Goal: Task Accomplishment & Management: Use online tool/utility

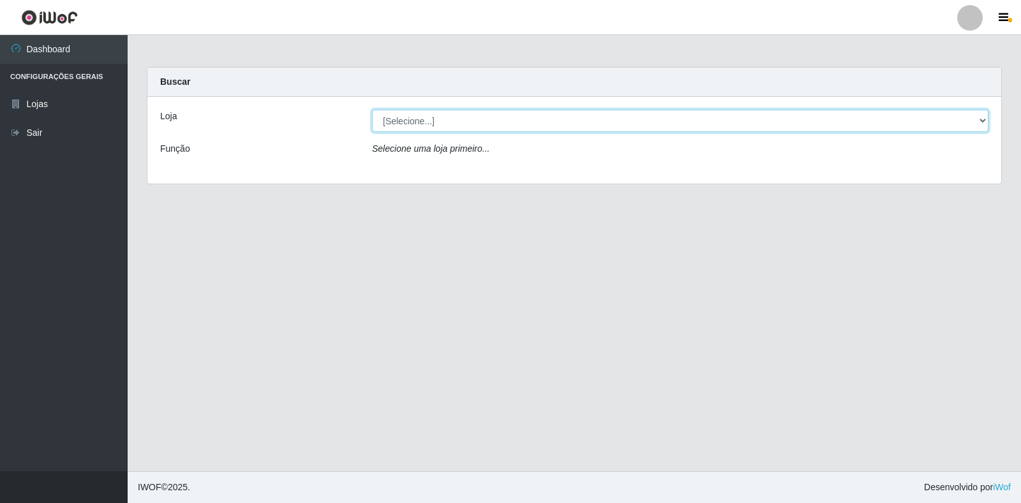
click at [981, 122] on select "[Selecione...] Atacado Vem - [STREET_ADDRESS]" at bounding box center [680, 121] width 616 height 22
select select "455"
click at [372, 110] on select "[Selecione...] Atacado Vem - [STREET_ADDRESS]" at bounding box center [680, 121] width 616 height 22
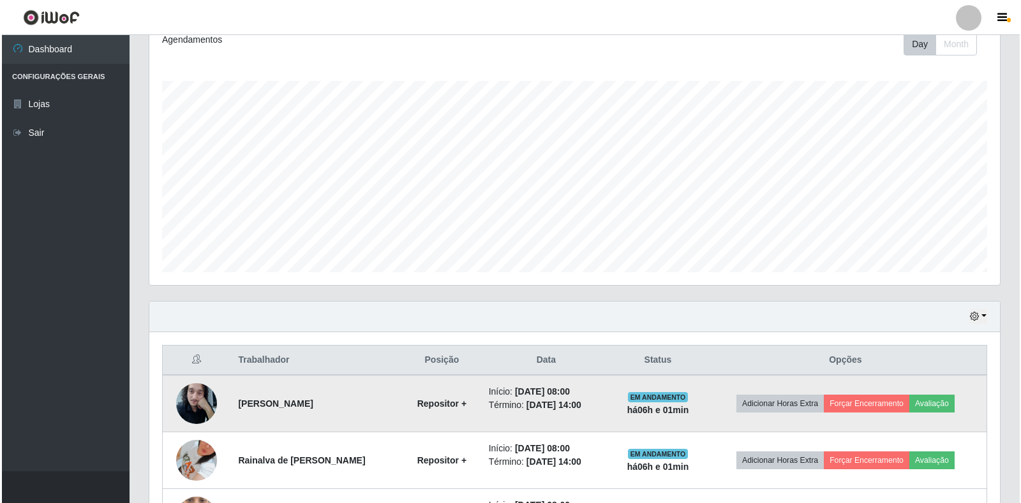
scroll to position [191, 0]
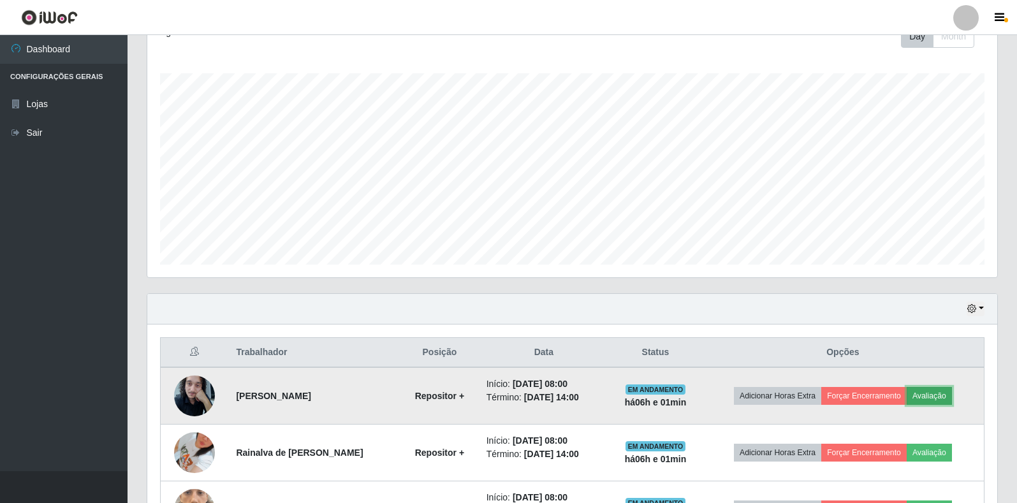
click at [931, 394] on button "Avaliação" at bounding box center [929, 396] width 45 height 18
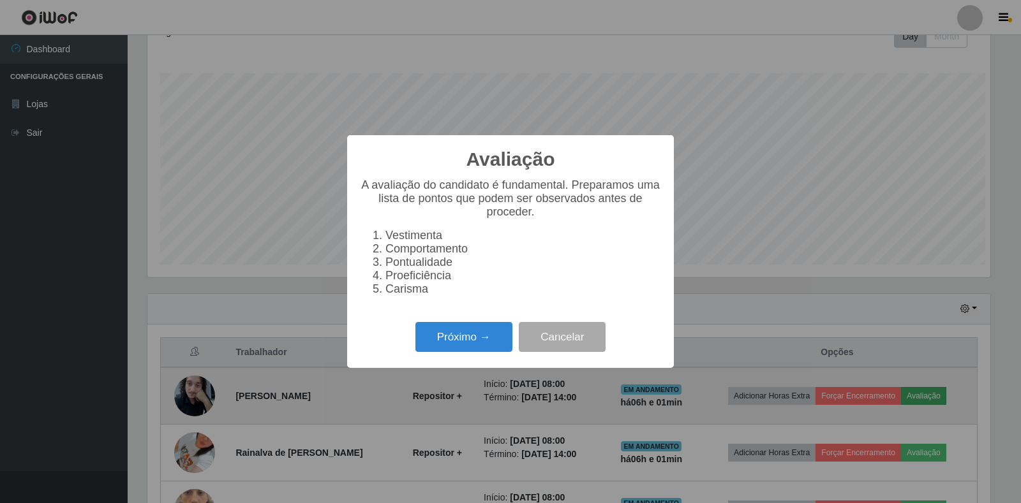
scroll to position [265, 843]
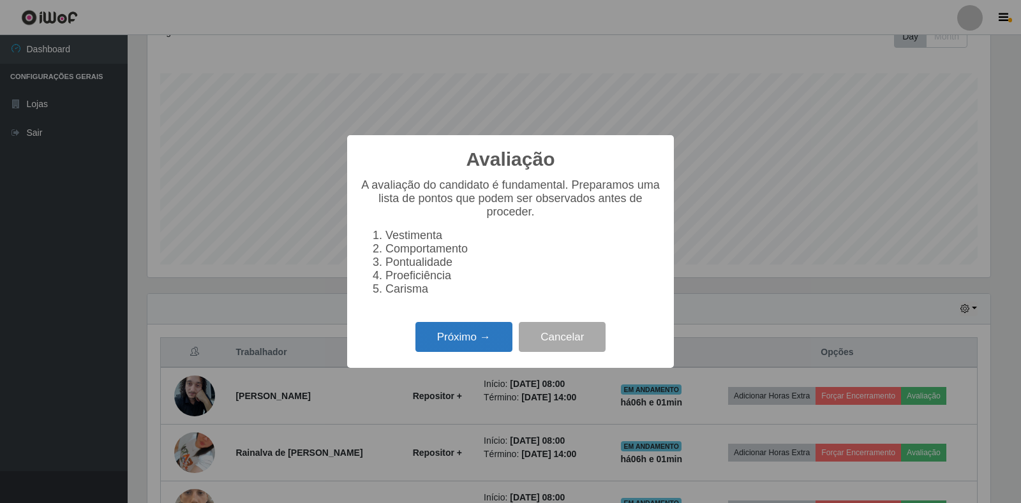
click at [485, 347] on button "Próximo →" at bounding box center [463, 337] width 97 height 30
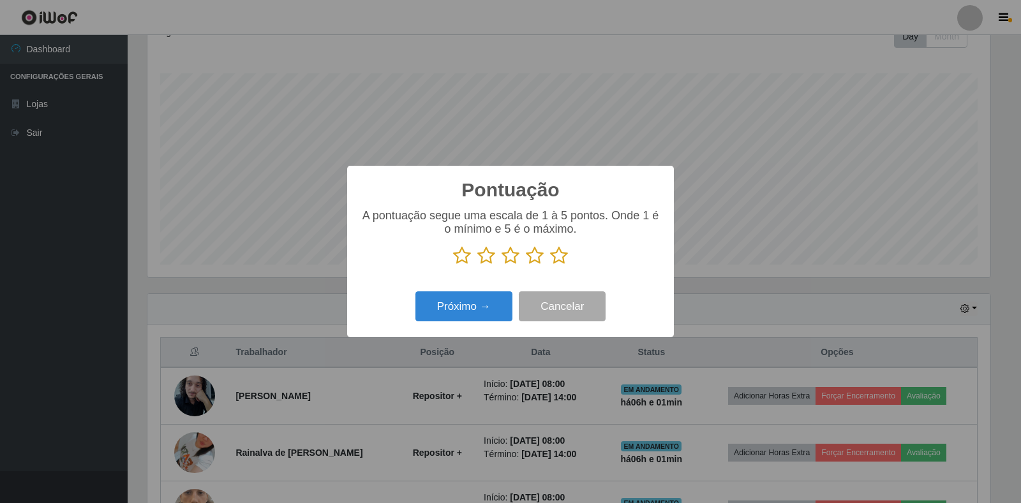
scroll to position [637614, 637036]
click at [558, 261] on icon at bounding box center [559, 255] width 18 height 19
click at [550, 265] on input "radio" at bounding box center [550, 265] width 0 height 0
click at [487, 310] on button "Próximo →" at bounding box center [463, 307] width 97 height 30
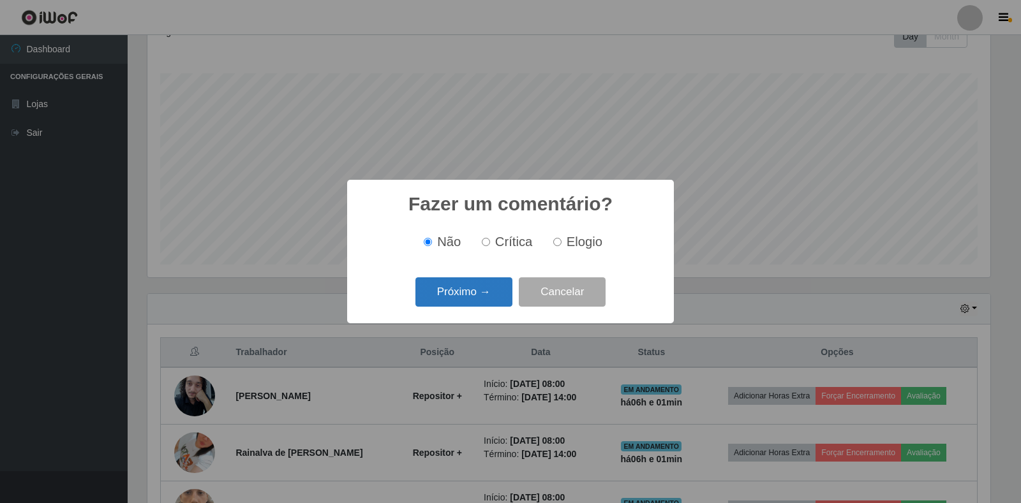
click at [485, 300] on button "Próximo →" at bounding box center [463, 292] width 97 height 30
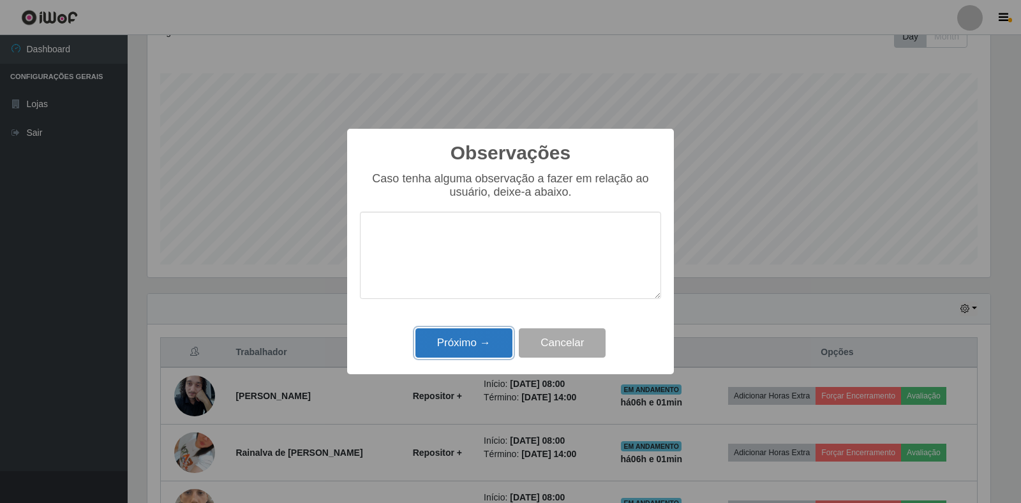
click at [476, 347] on button "Próximo →" at bounding box center [463, 344] width 97 height 30
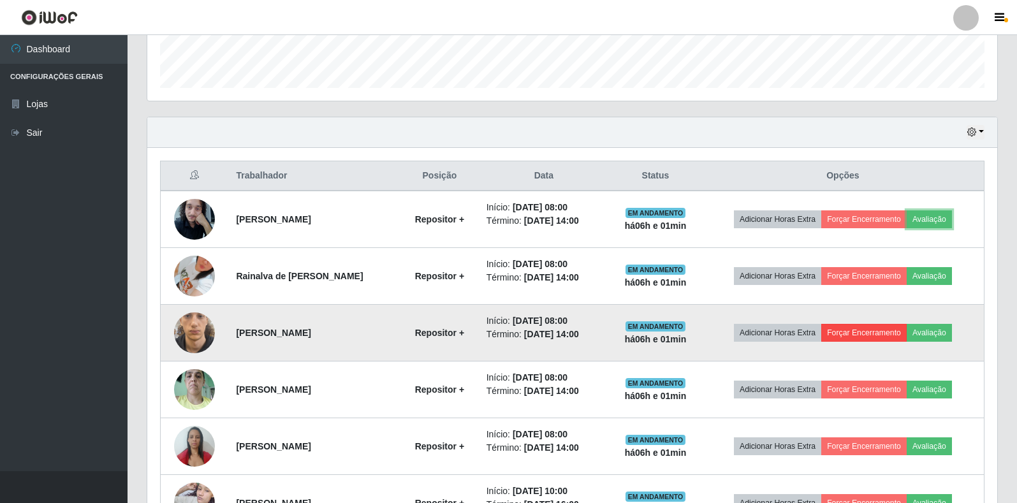
scroll to position [383, 0]
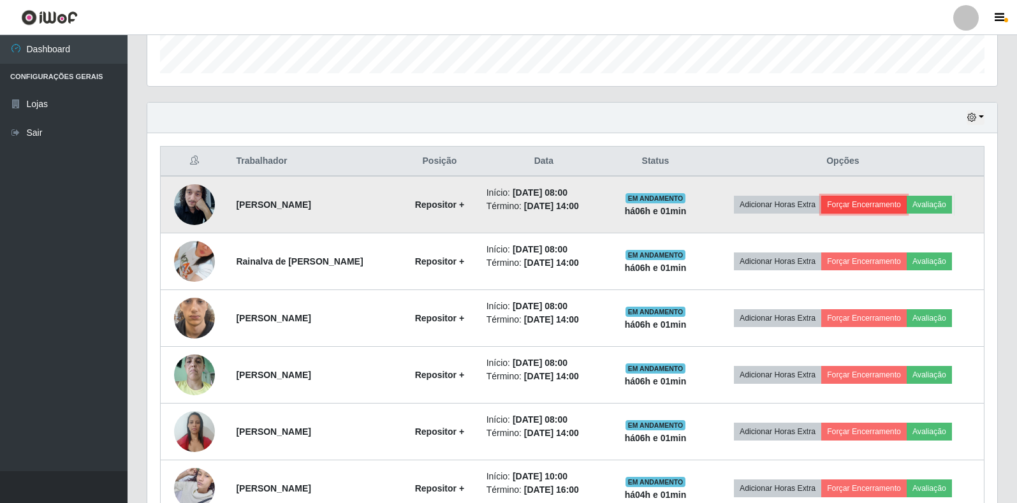
click at [879, 207] on button "Forçar Encerramento" at bounding box center [864, 205] width 85 height 18
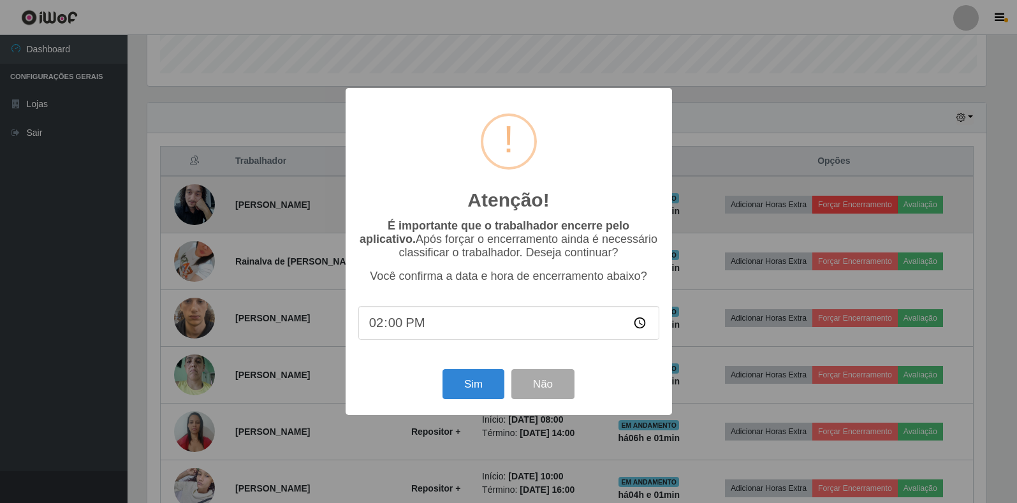
scroll to position [265, 843]
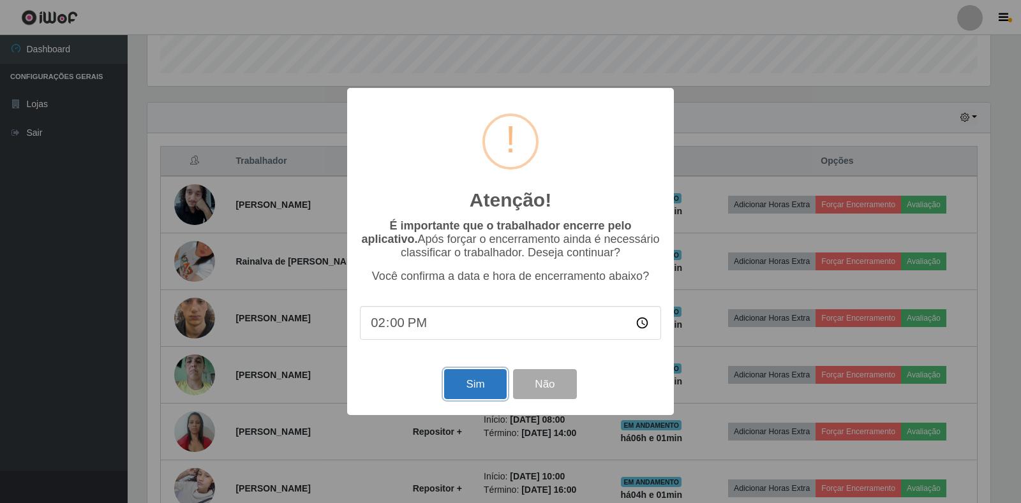
click at [471, 392] on button "Sim" at bounding box center [475, 384] width 62 height 30
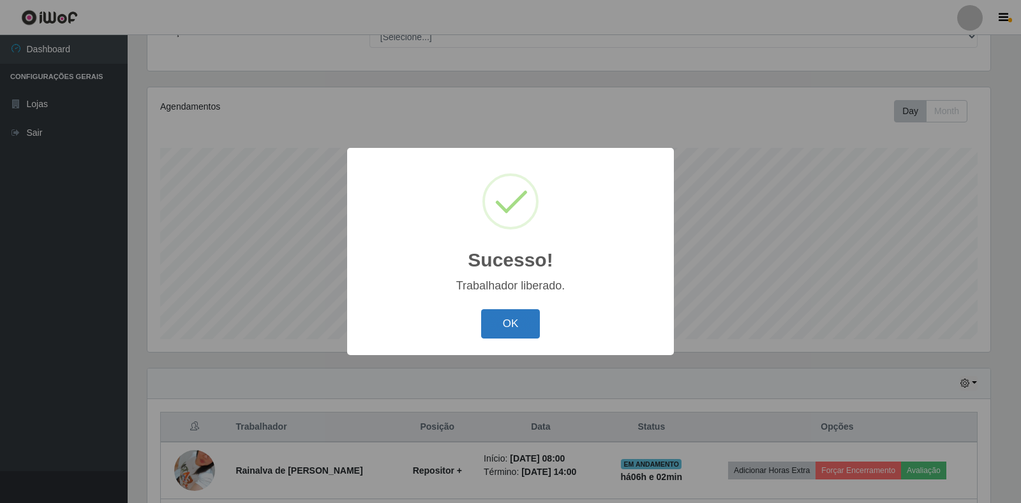
click at [503, 319] on button "OK" at bounding box center [510, 324] width 59 height 30
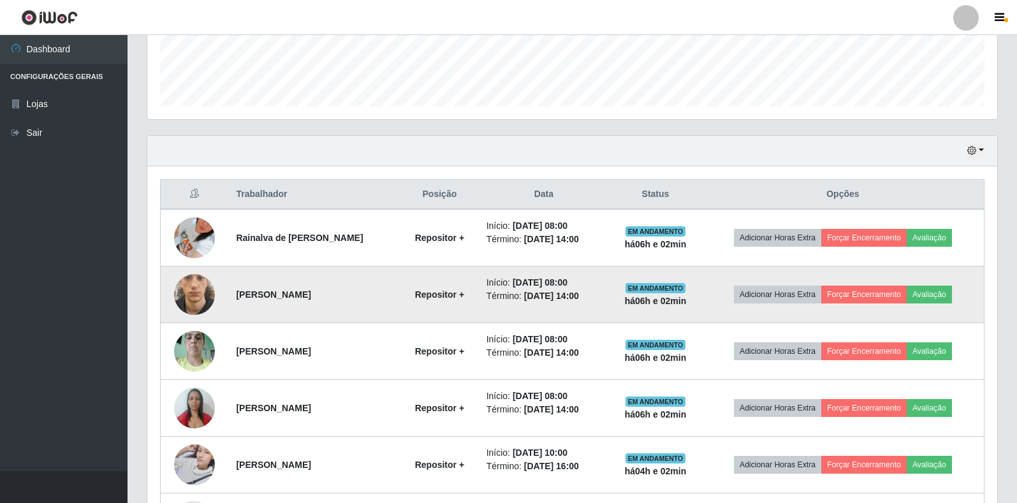
scroll to position [372, 0]
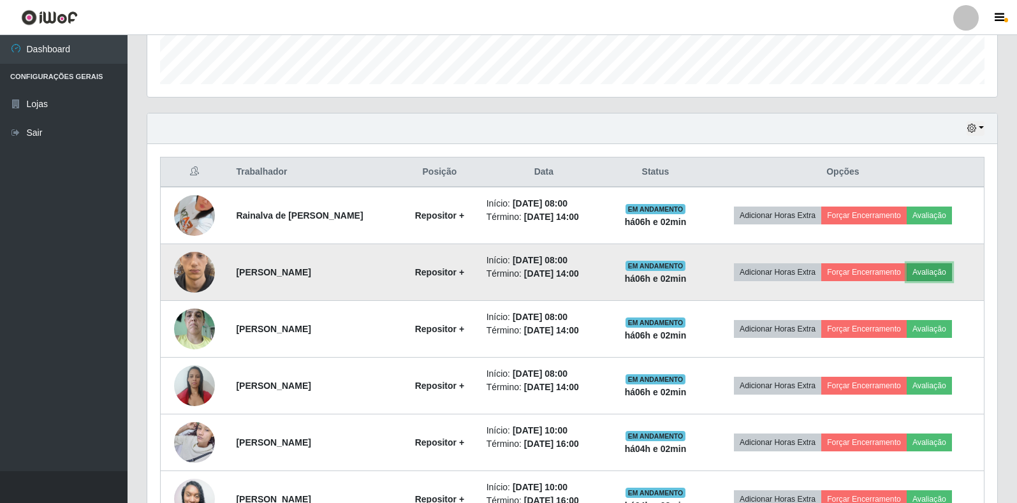
click at [938, 272] on button "Avaliação" at bounding box center [929, 272] width 45 height 18
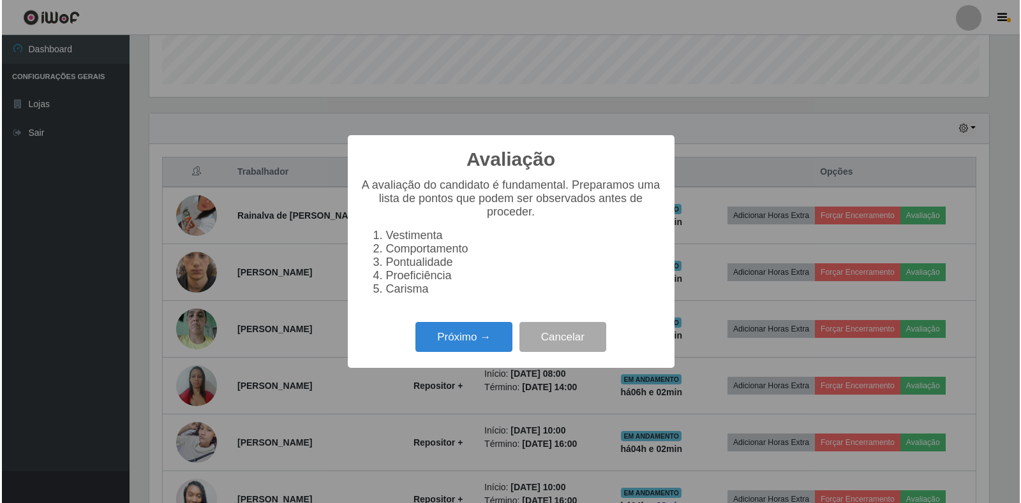
scroll to position [265, 843]
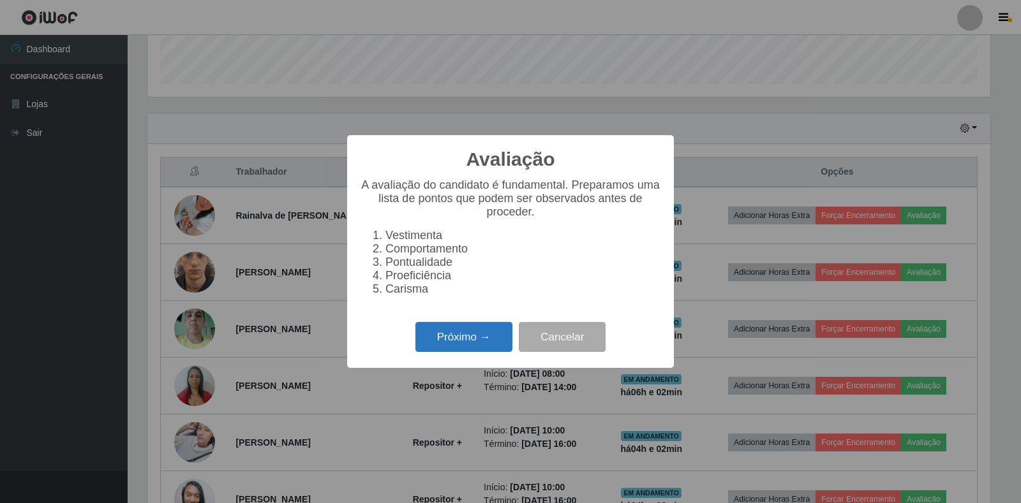
click at [480, 341] on button "Próximo →" at bounding box center [463, 337] width 97 height 30
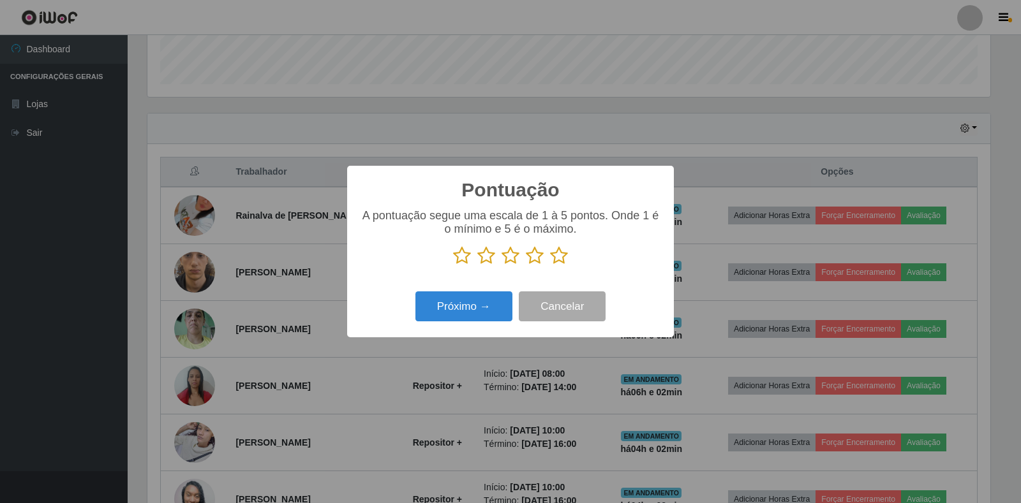
scroll to position [637614, 637036]
click at [559, 263] on icon at bounding box center [559, 255] width 18 height 19
click at [550, 265] on input "radio" at bounding box center [550, 265] width 0 height 0
click at [463, 306] on button "Próximo →" at bounding box center [463, 307] width 97 height 30
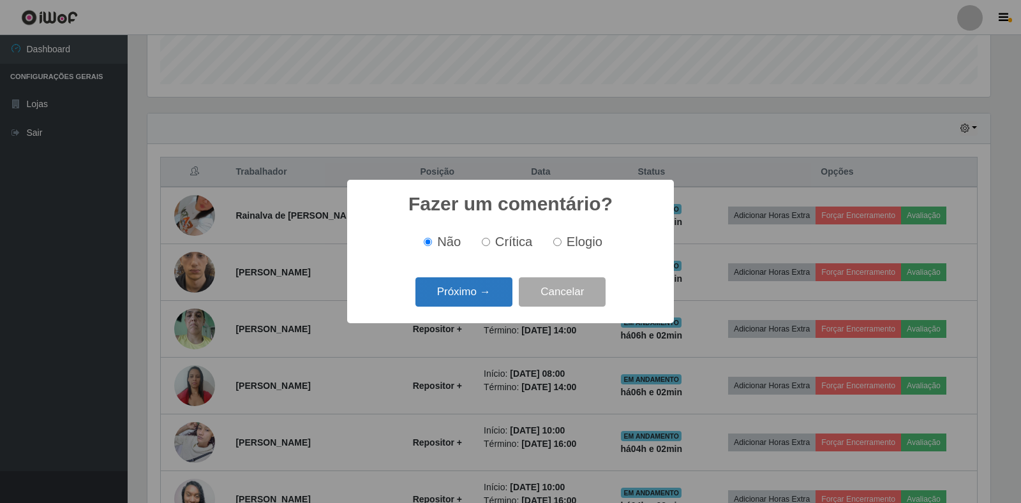
click at [476, 303] on button "Próximo →" at bounding box center [463, 292] width 97 height 30
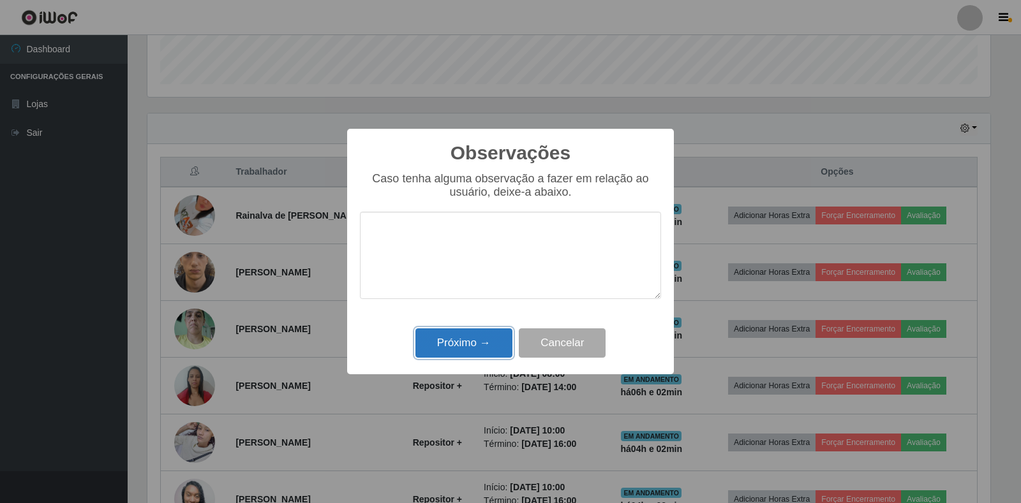
click at [487, 350] on button "Próximo →" at bounding box center [463, 344] width 97 height 30
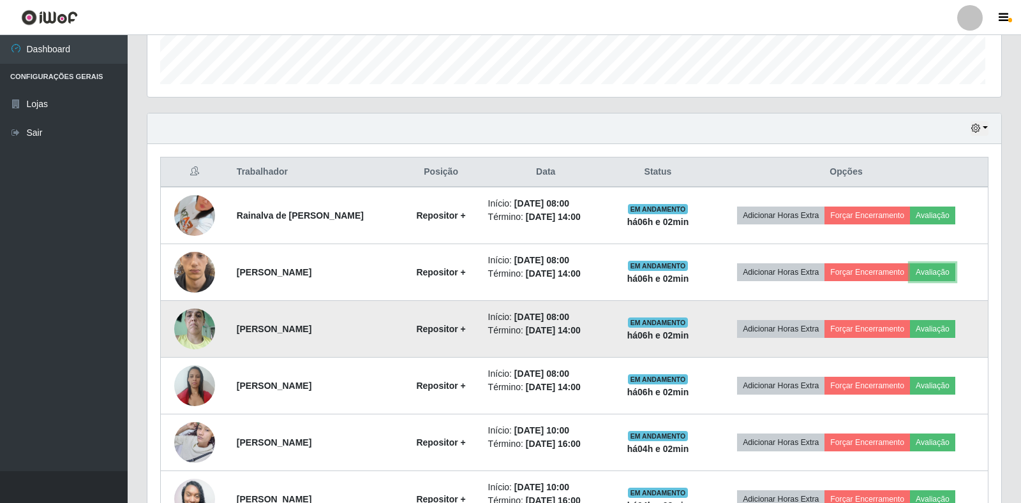
scroll to position [265, 850]
click at [879, 330] on button "Forçar Encerramento" at bounding box center [864, 329] width 85 height 18
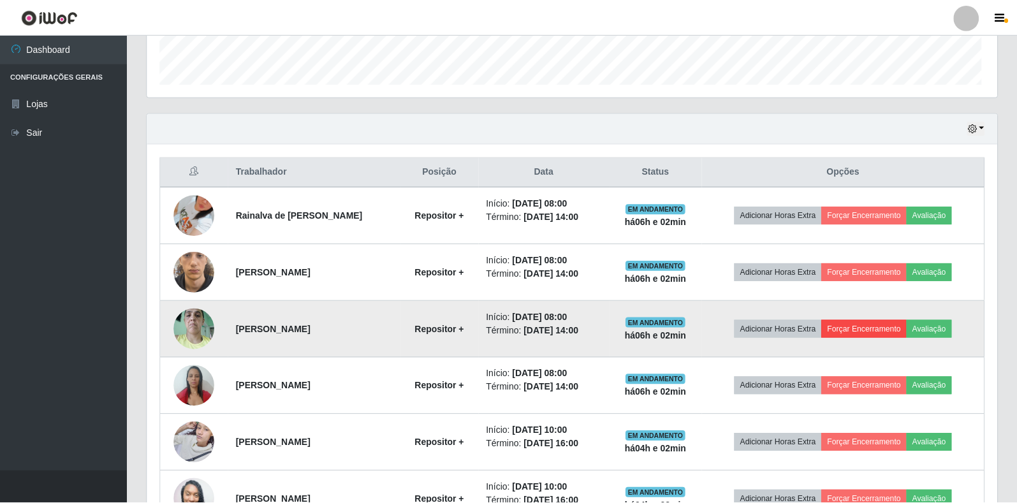
scroll to position [0, 0]
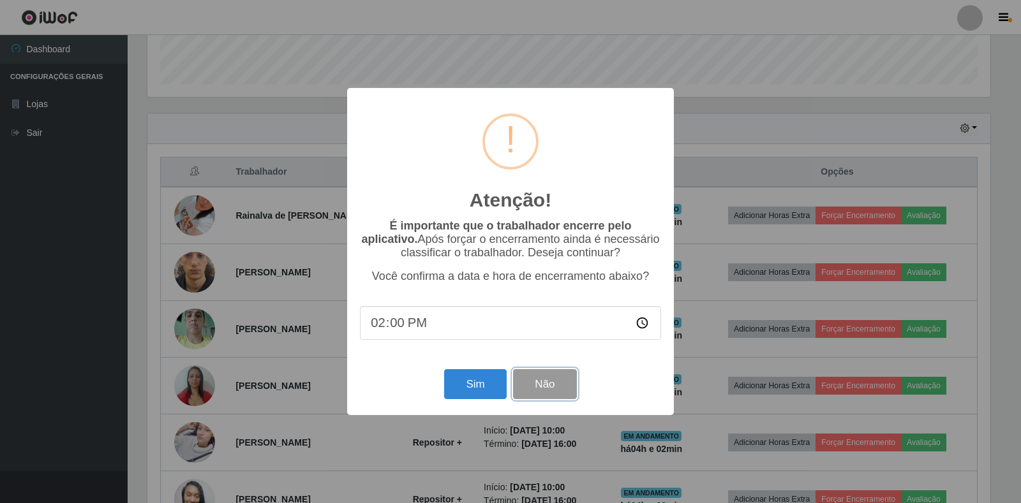
click at [561, 388] on button "Não" at bounding box center [544, 384] width 63 height 30
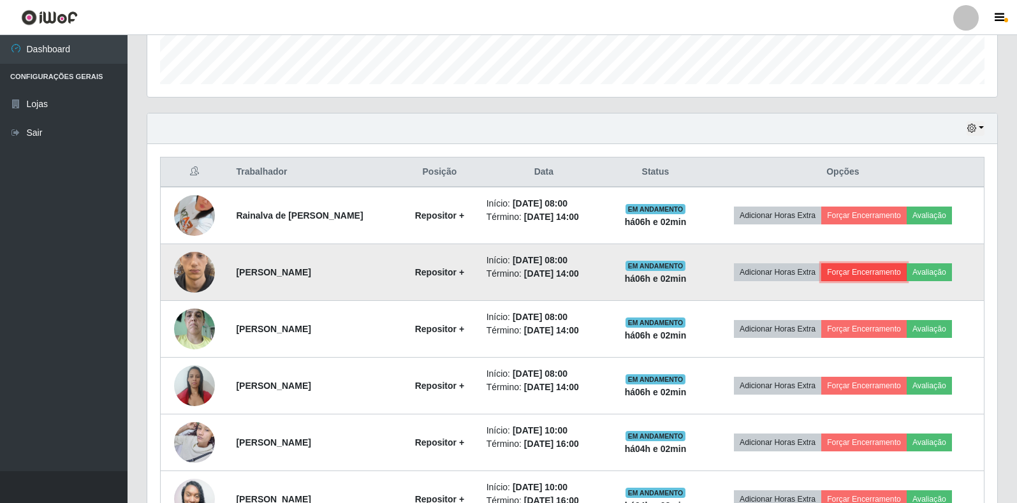
click at [871, 277] on button "Forçar Encerramento" at bounding box center [864, 272] width 85 height 18
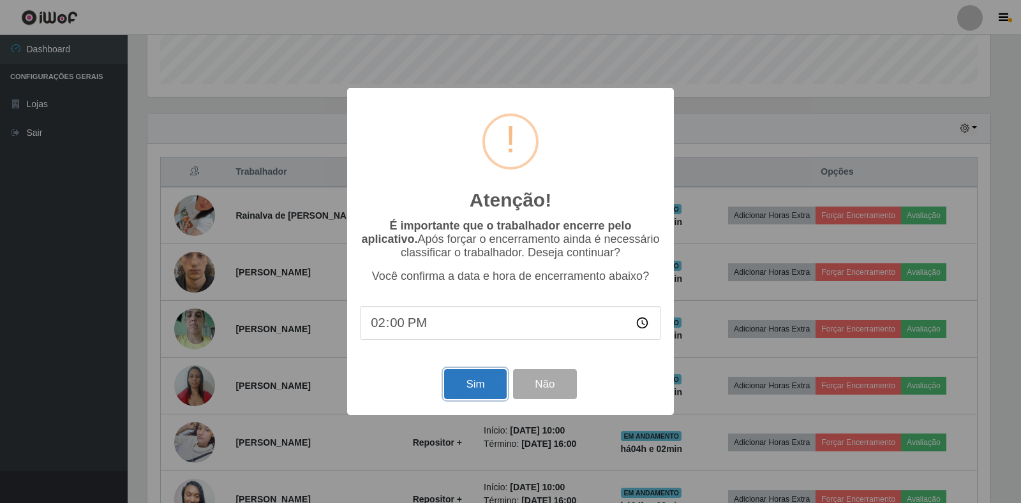
click at [489, 383] on button "Sim" at bounding box center [475, 384] width 62 height 30
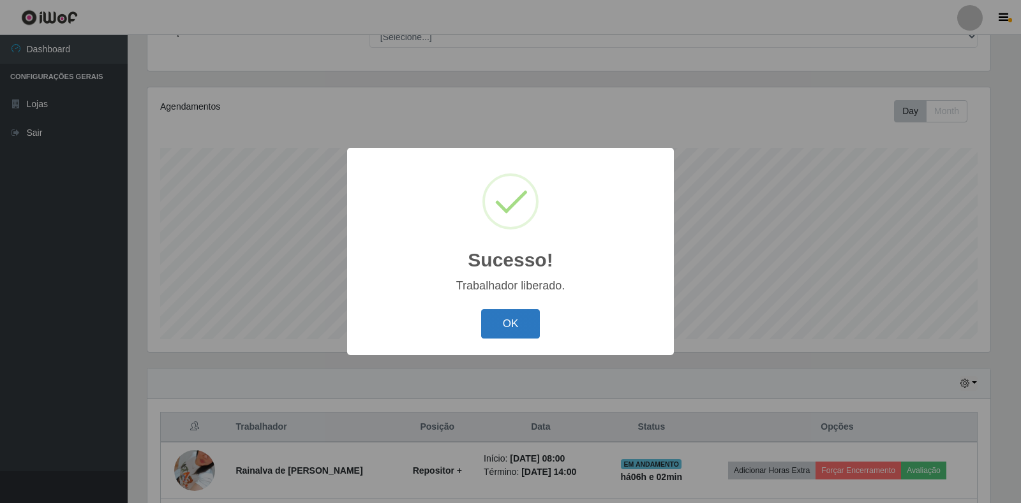
click at [522, 330] on button "OK" at bounding box center [510, 324] width 59 height 30
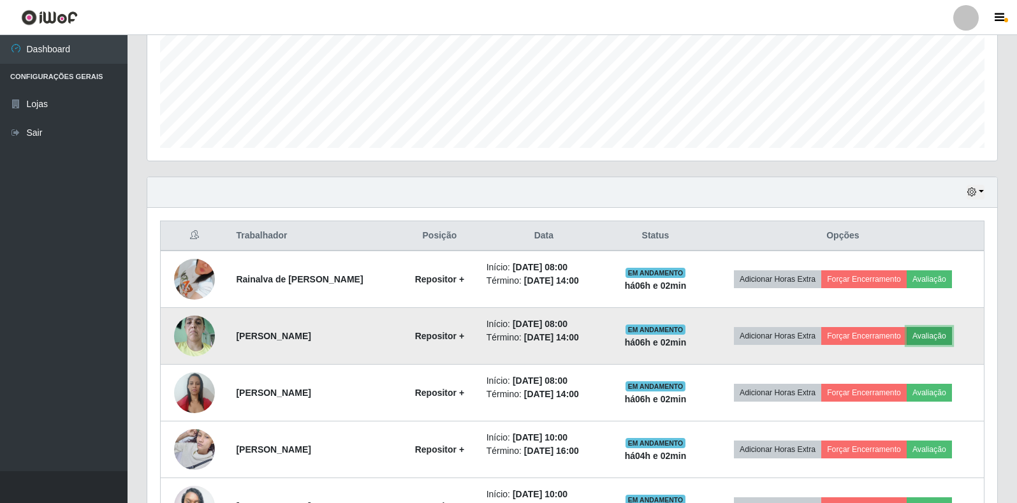
click at [938, 340] on button "Avaliação" at bounding box center [929, 336] width 45 height 18
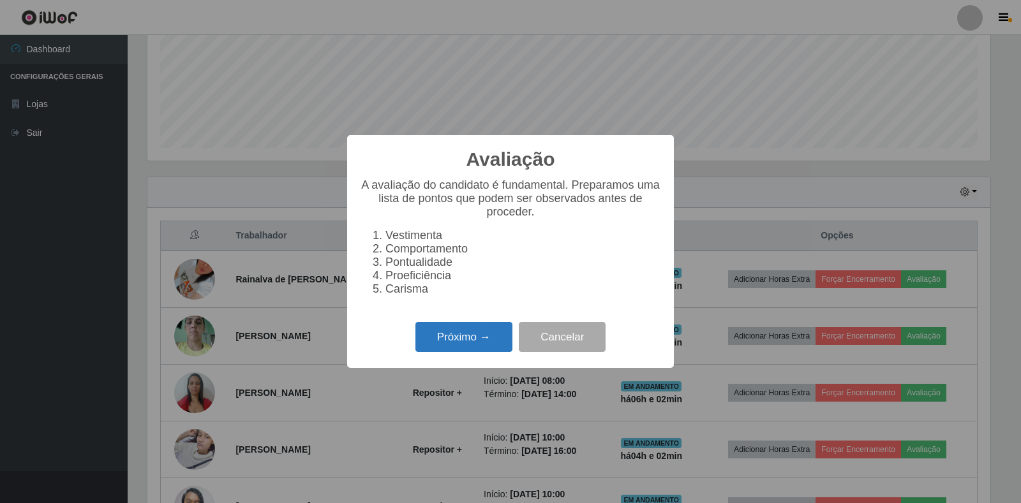
click at [480, 348] on button "Próximo →" at bounding box center [463, 337] width 97 height 30
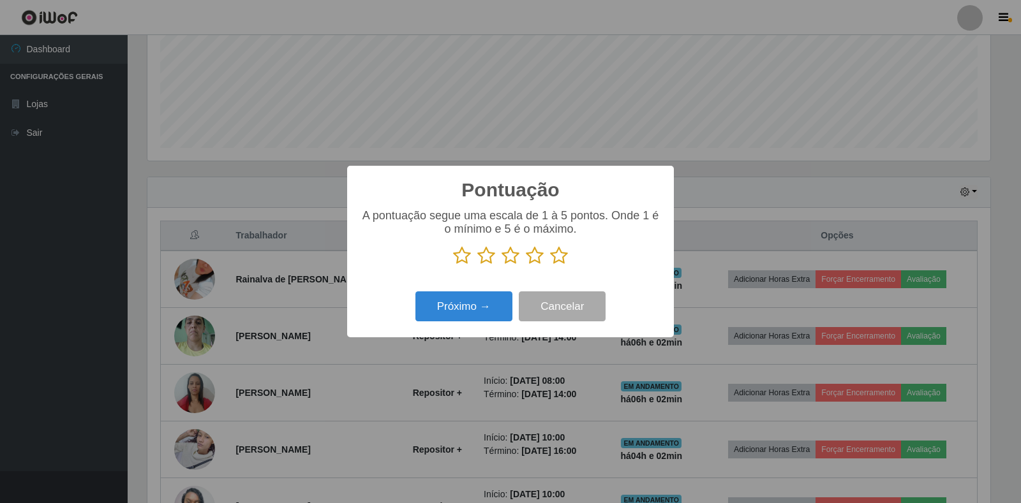
click at [564, 262] on icon at bounding box center [559, 255] width 18 height 19
click at [550, 265] on input "radio" at bounding box center [550, 265] width 0 height 0
click at [464, 320] on button "Próximo →" at bounding box center [463, 307] width 97 height 30
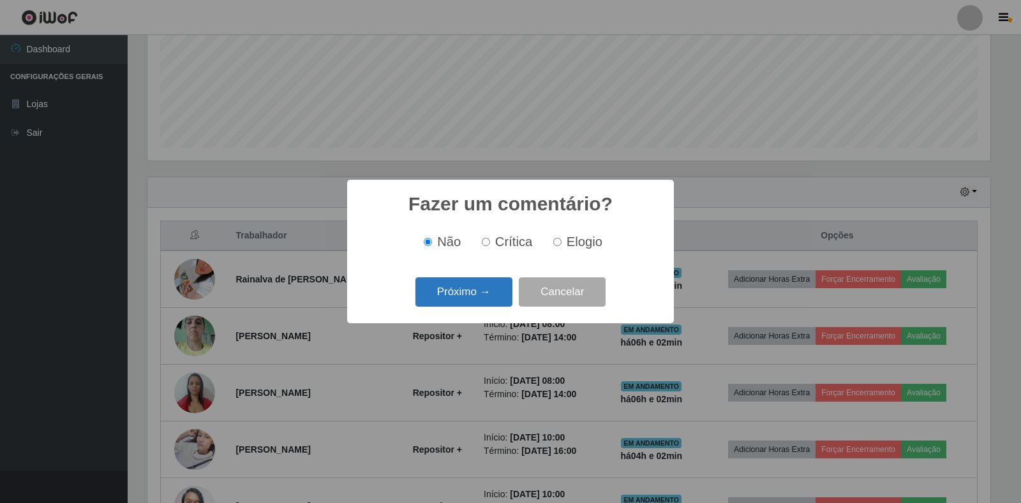
click at [493, 297] on button "Próximo →" at bounding box center [463, 292] width 97 height 30
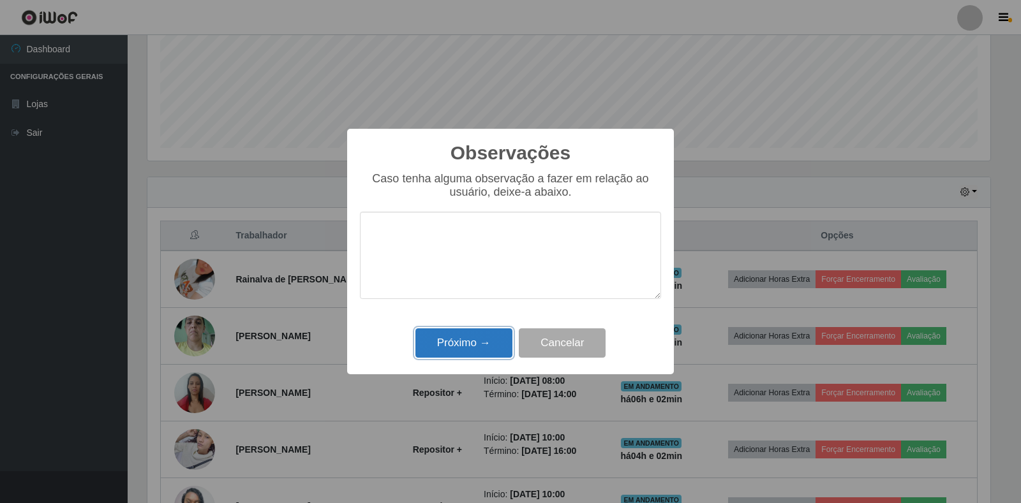
click at [466, 345] on button "Próximo →" at bounding box center [463, 344] width 97 height 30
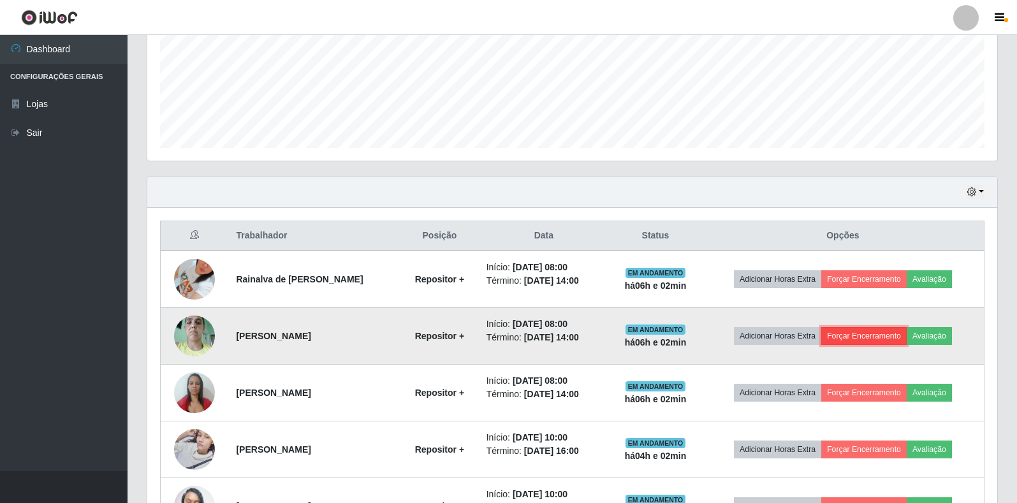
click at [885, 343] on button "Forçar Encerramento" at bounding box center [864, 336] width 85 height 18
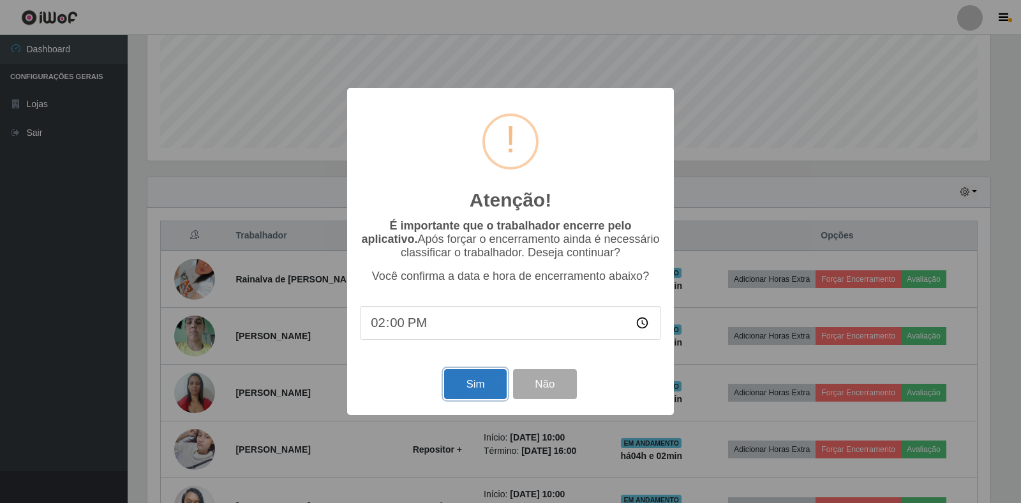
click at [468, 394] on button "Sim" at bounding box center [475, 384] width 62 height 30
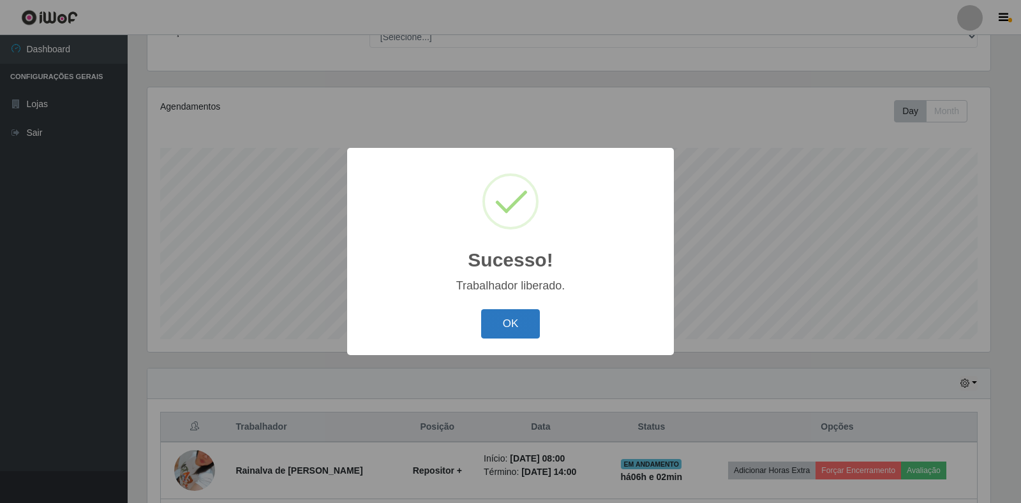
click at [525, 332] on button "OK" at bounding box center [510, 324] width 59 height 30
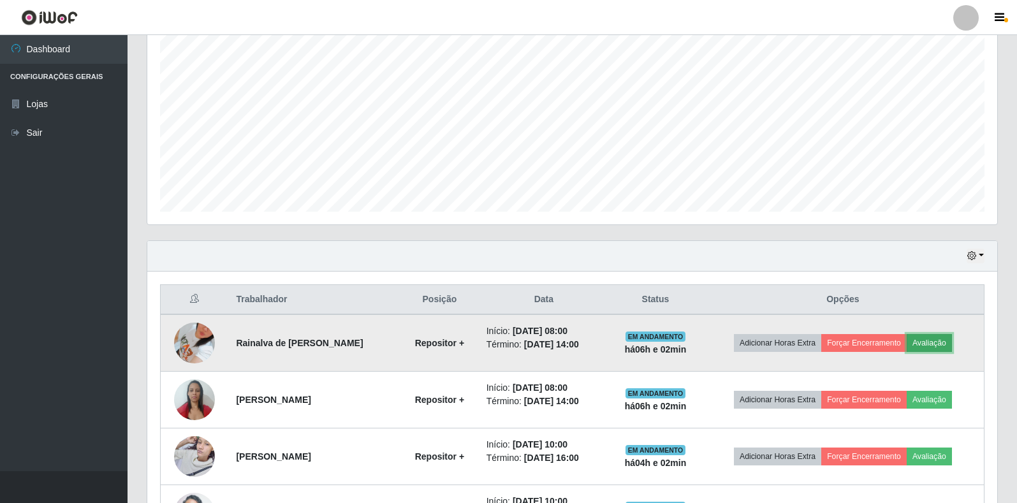
click at [942, 348] on button "Avaliação" at bounding box center [929, 343] width 45 height 18
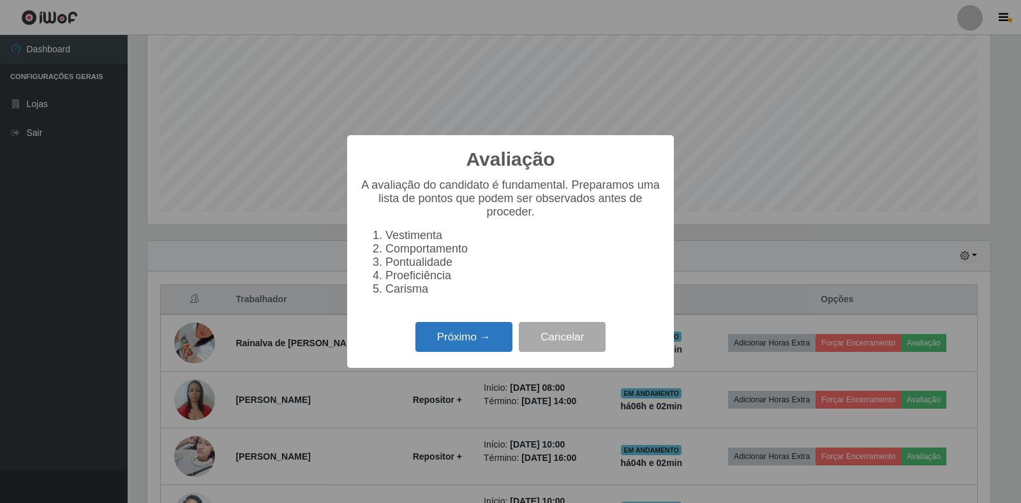
click at [477, 352] on button "Próximo →" at bounding box center [463, 337] width 97 height 30
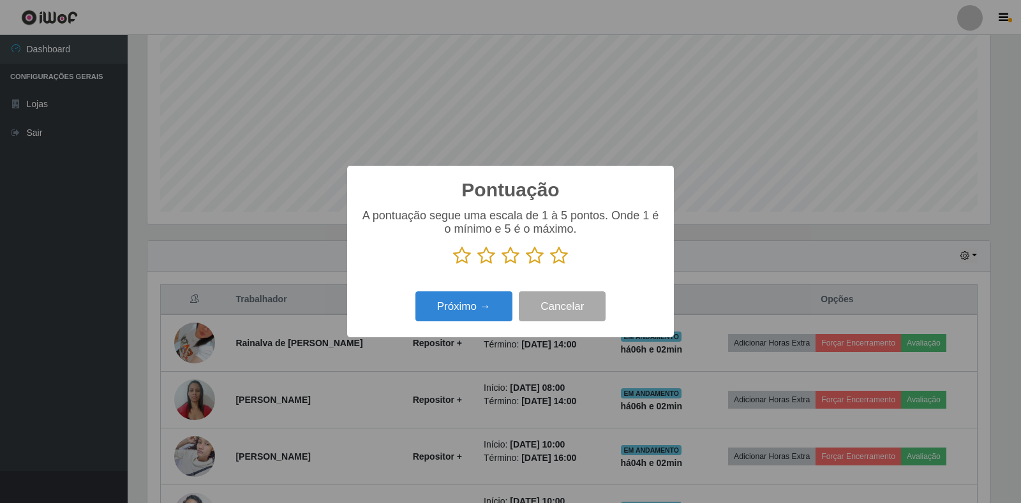
click at [561, 260] on icon at bounding box center [559, 255] width 18 height 19
click at [550, 265] on input "radio" at bounding box center [550, 265] width 0 height 0
click at [483, 309] on button "Próximo →" at bounding box center [463, 307] width 97 height 30
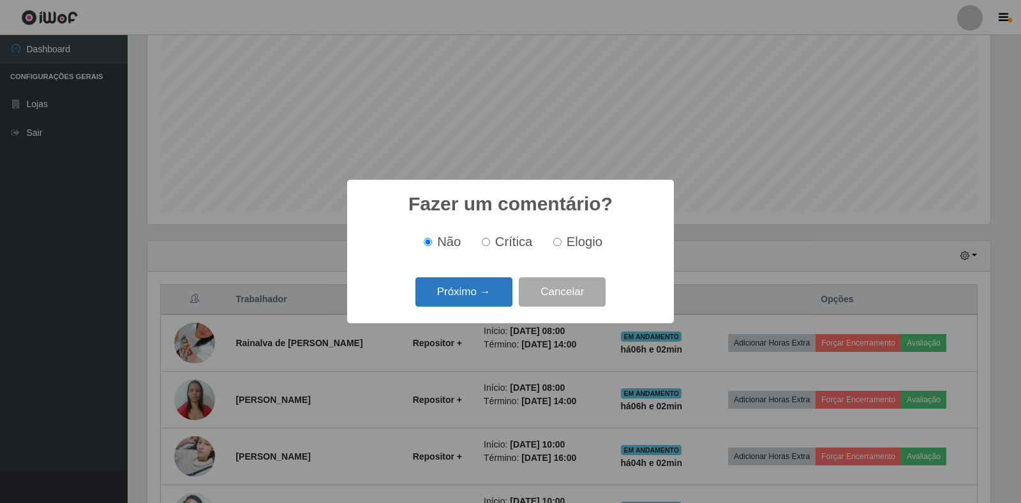
click at [489, 299] on button "Próximo →" at bounding box center [463, 292] width 97 height 30
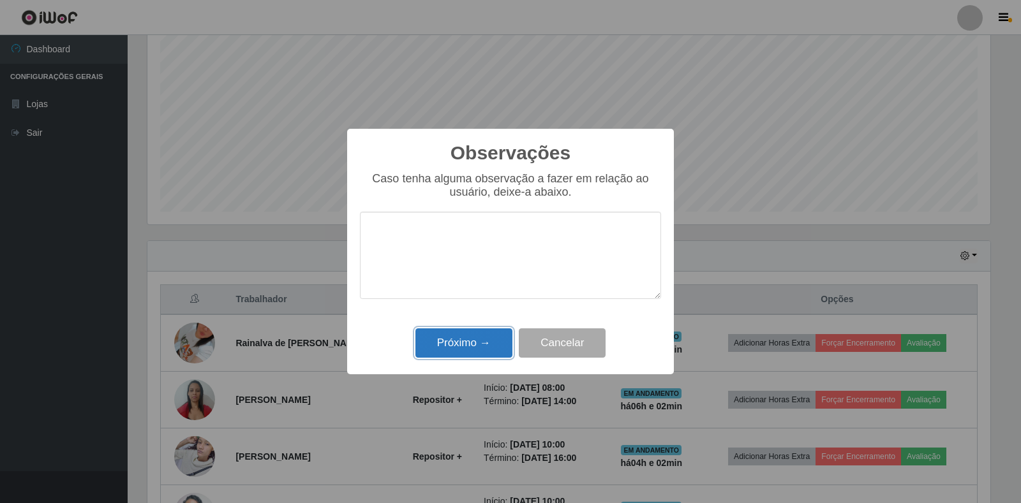
click at [469, 341] on button "Próximo →" at bounding box center [463, 344] width 97 height 30
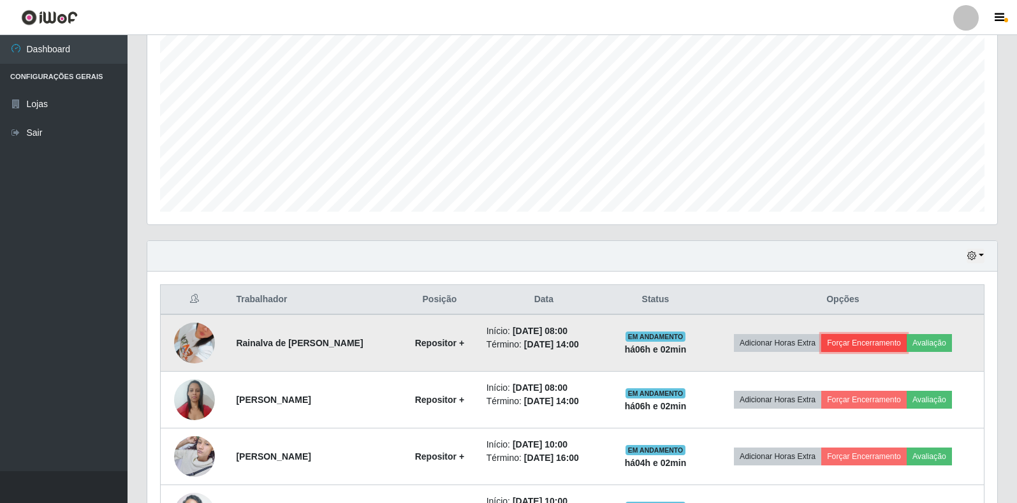
click at [882, 345] on button "Forçar Encerramento" at bounding box center [864, 343] width 85 height 18
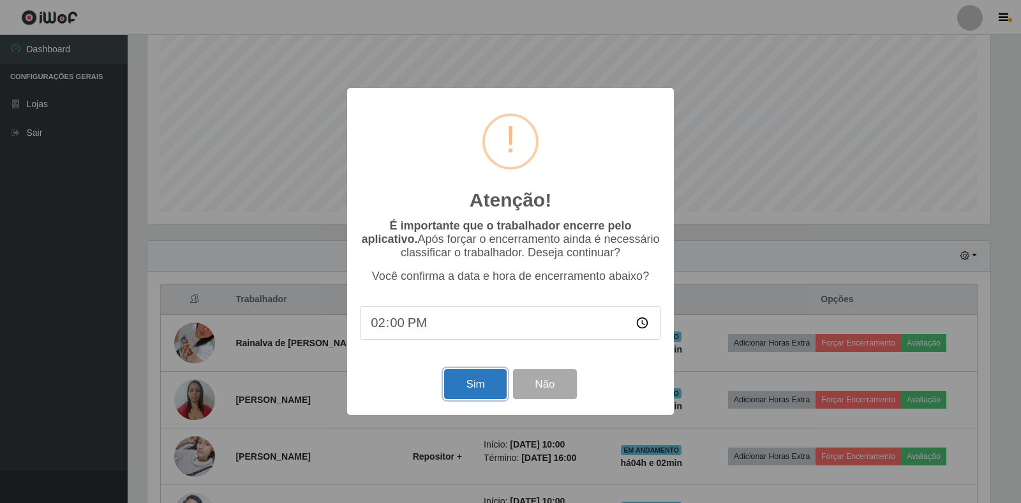
click at [476, 392] on button "Sim" at bounding box center [475, 384] width 62 height 30
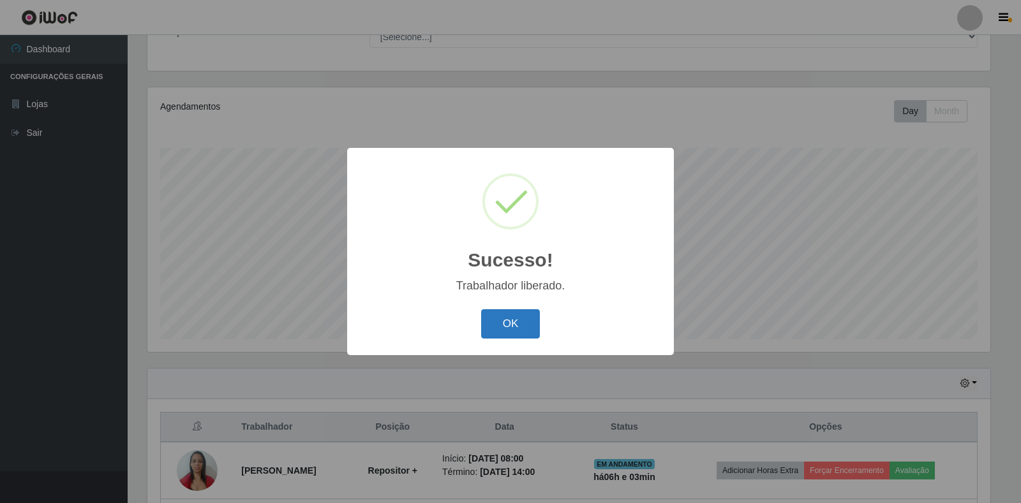
click at [524, 330] on button "OK" at bounding box center [510, 324] width 59 height 30
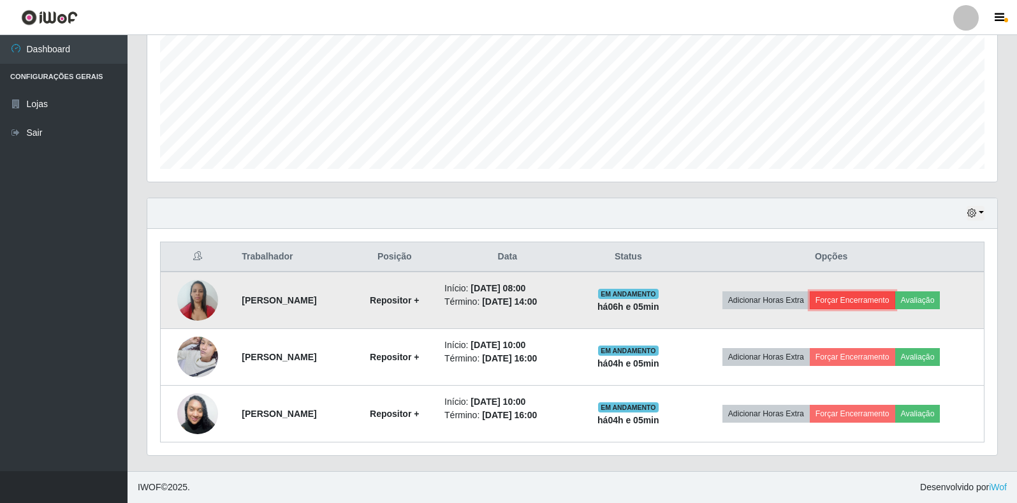
click at [855, 304] on button "Forçar Encerramento" at bounding box center [852, 301] width 85 height 18
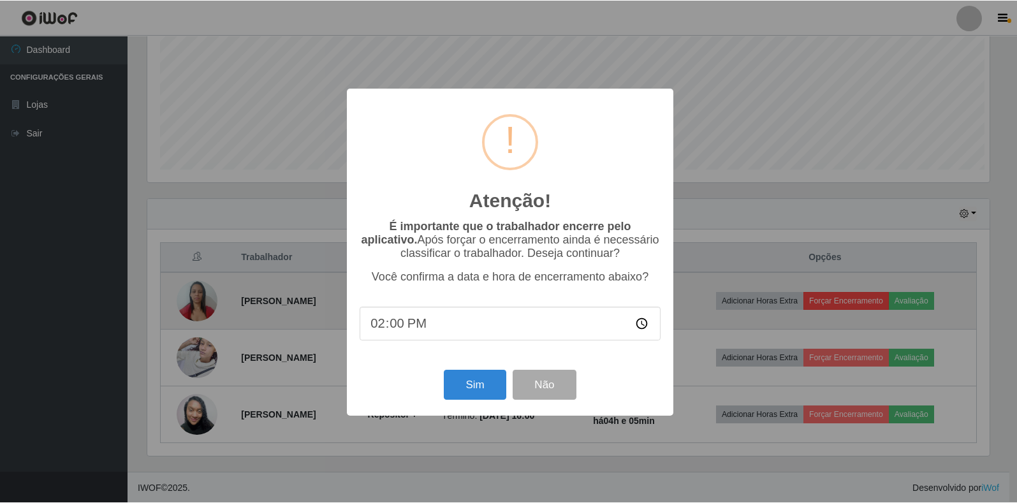
scroll to position [265, 843]
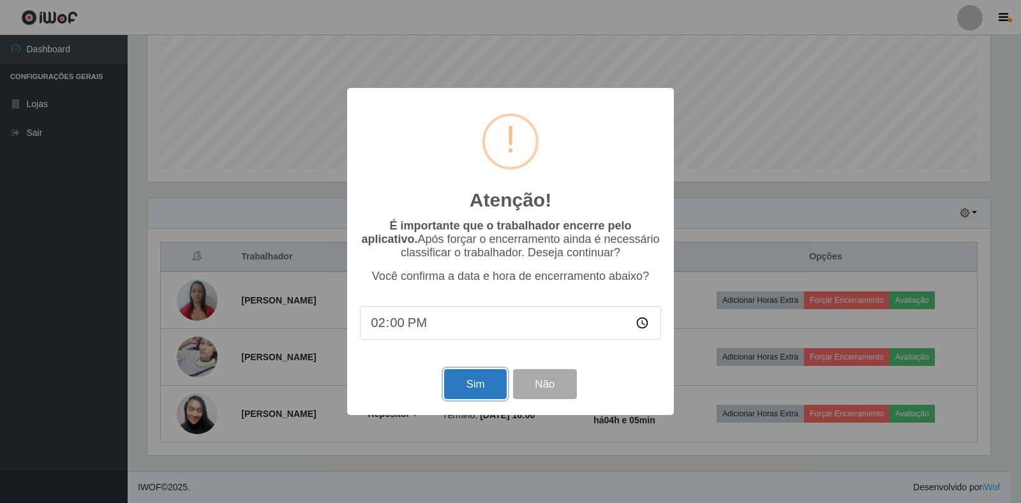
click at [476, 387] on button "Sim" at bounding box center [475, 384] width 62 height 30
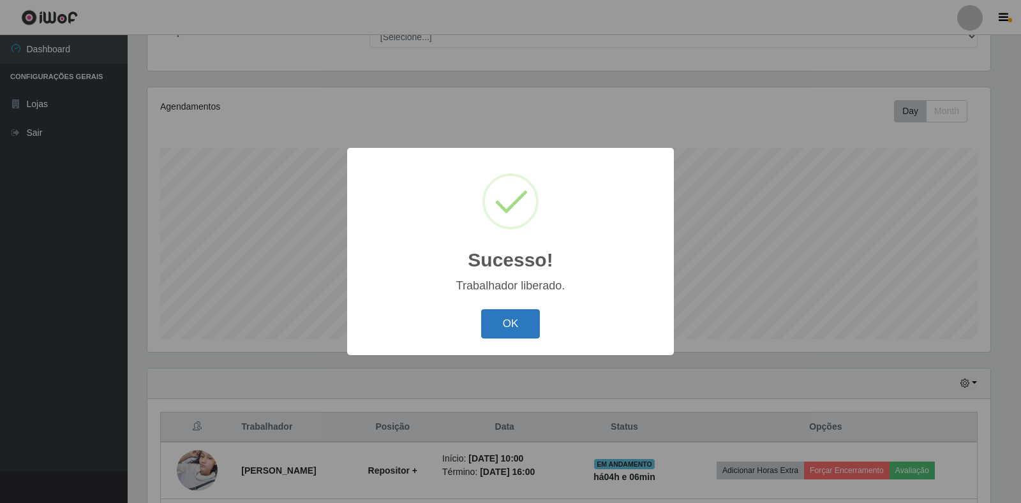
click at [515, 327] on button "OK" at bounding box center [510, 324] width 59 height 30
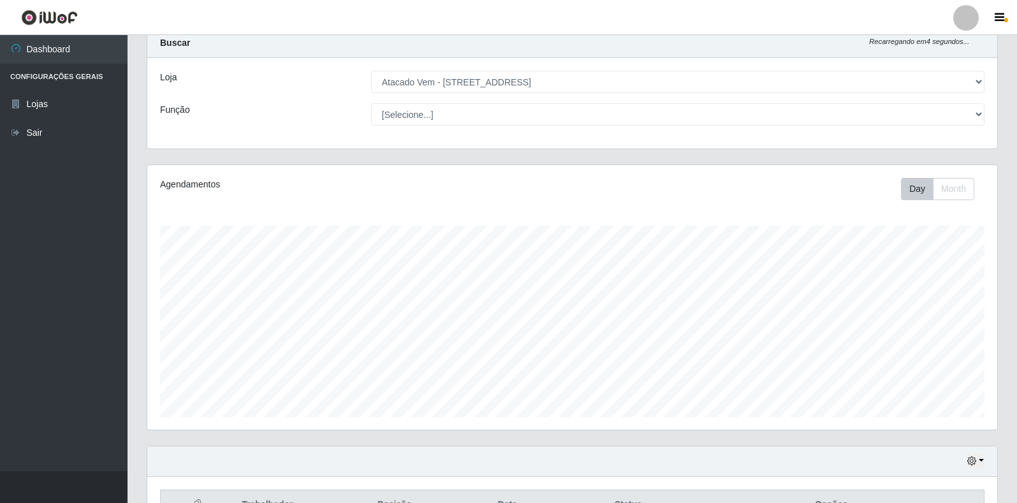
scroll to position [0, 0]
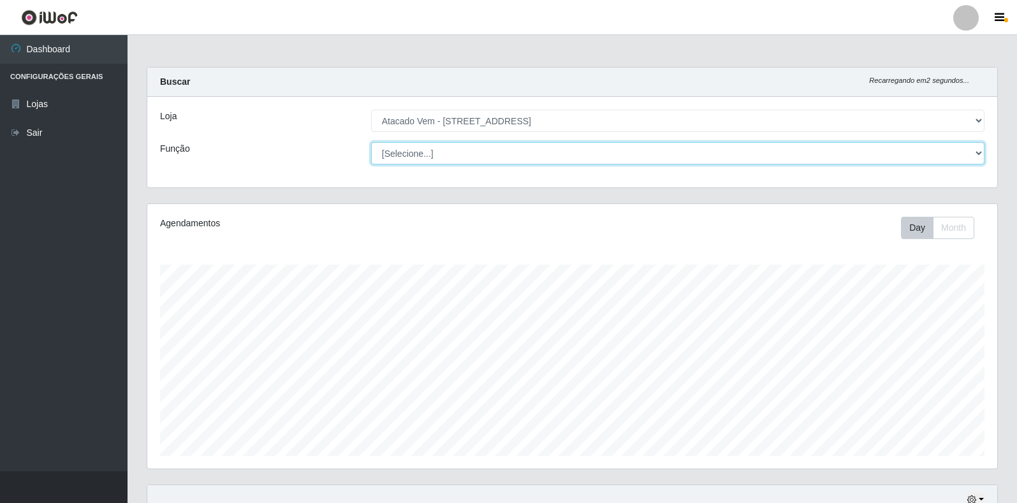
click at [977, 159] on select "[Selecione...] Carregador e Descarregador de Caminhão Carregador e Descarregado…" at bounding box center [678, 153] width 614 height 22
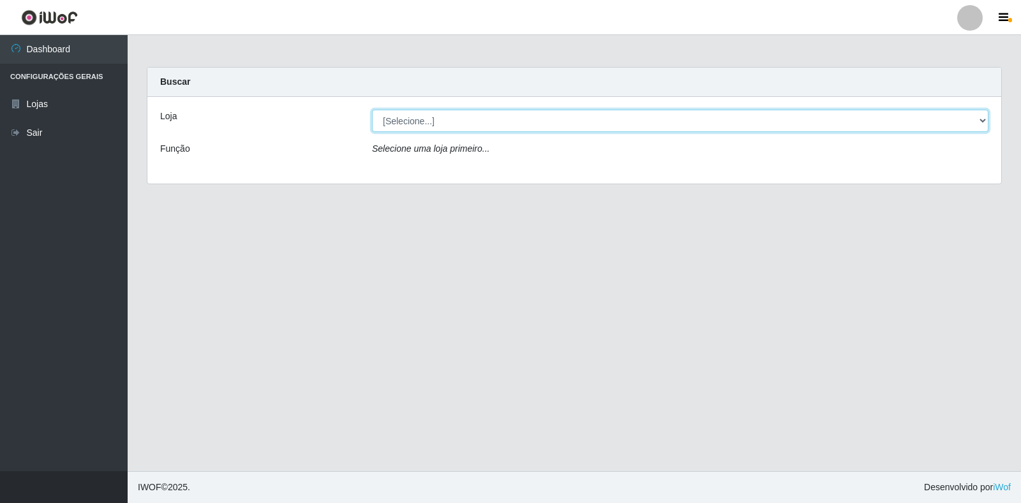
click at [986, 116] on select "[Selecione...] Atacado Vem - [STREET_ADDRESS]" at bounding box center [680, 121] width 616 height 22
select select "455"
click at [372, 110] on select "[Selecione...] Atacado Vem - [STREET_ADDRESS]" at bounding box center [680, 121] width 616 height 22
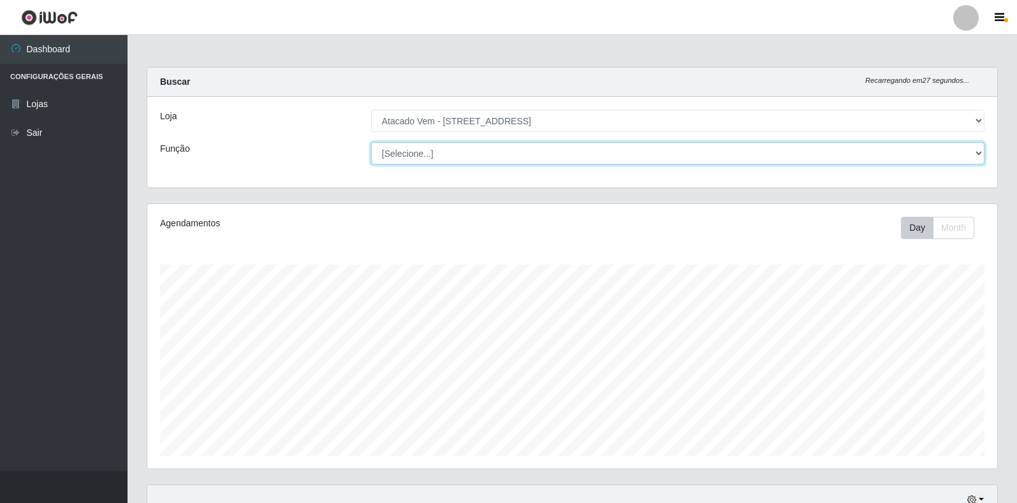
click at [980, 157] on select "[Selecione...] Carregador e Descarregador de Caminhão Carregador e Descarregado…" at bounding box center [678, 153] width 614 height 22
select select "82"
click at [371, 142] on select "[Selecione...] Carregador e Descarregador de Caminhão Carregador e Descarregado…" at bounding box center [678, 153] width 614 height 22
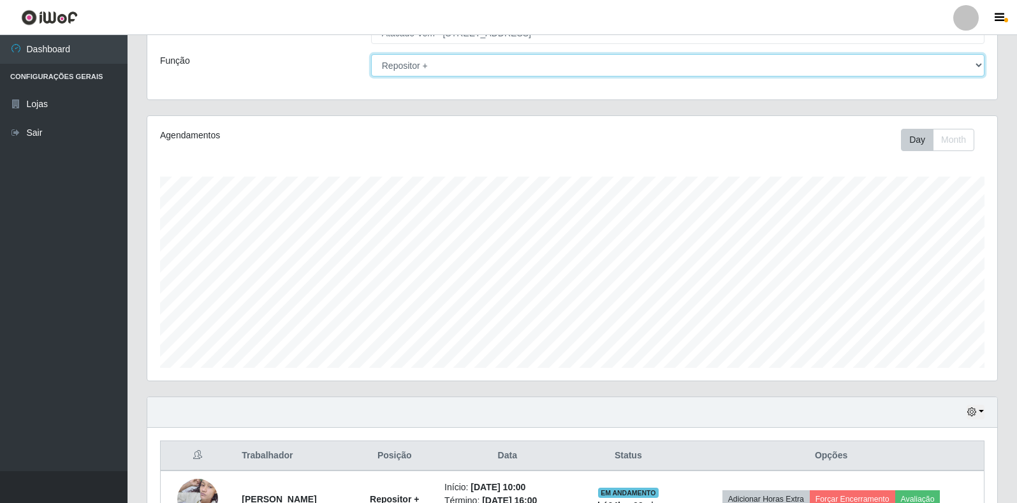
scroll to position [230, 0]
